Goal: Book appointment/travel/reservation

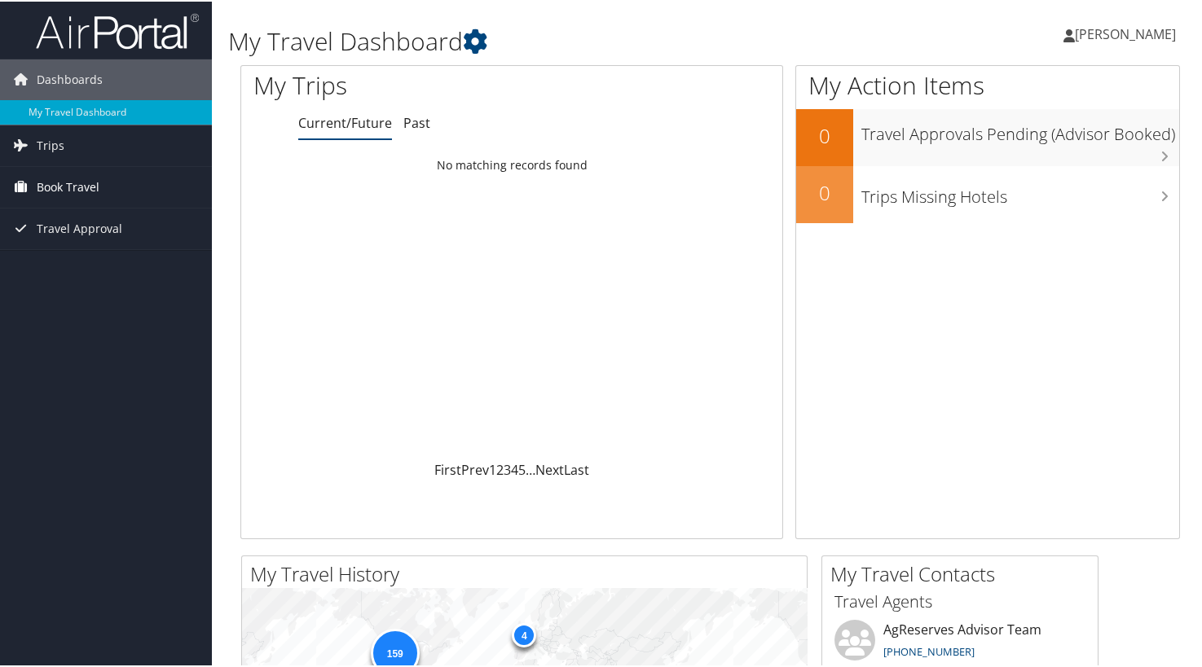
click at [88, 186] on span "Book Travel" at bounding box center [68, 185] width 63 height 41
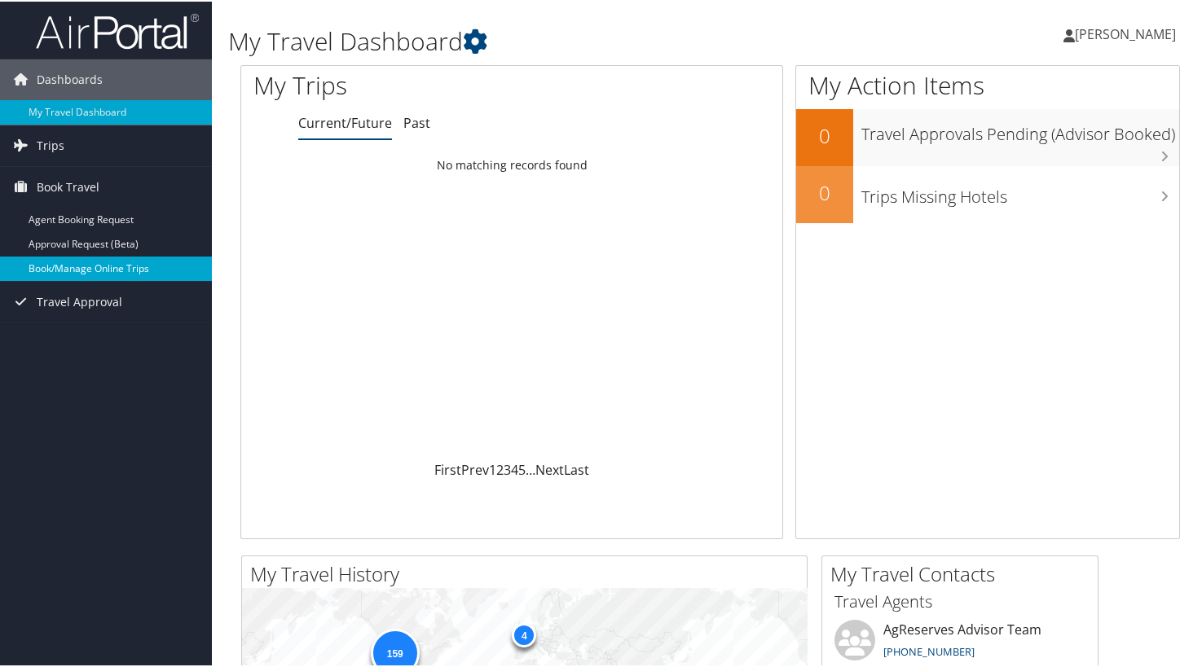
click at [77, 260] on link "Book/Manage Online Trips" at bounding box center [106, 267] width 212 height 24
